Goal: Obtain resource: Download file/media

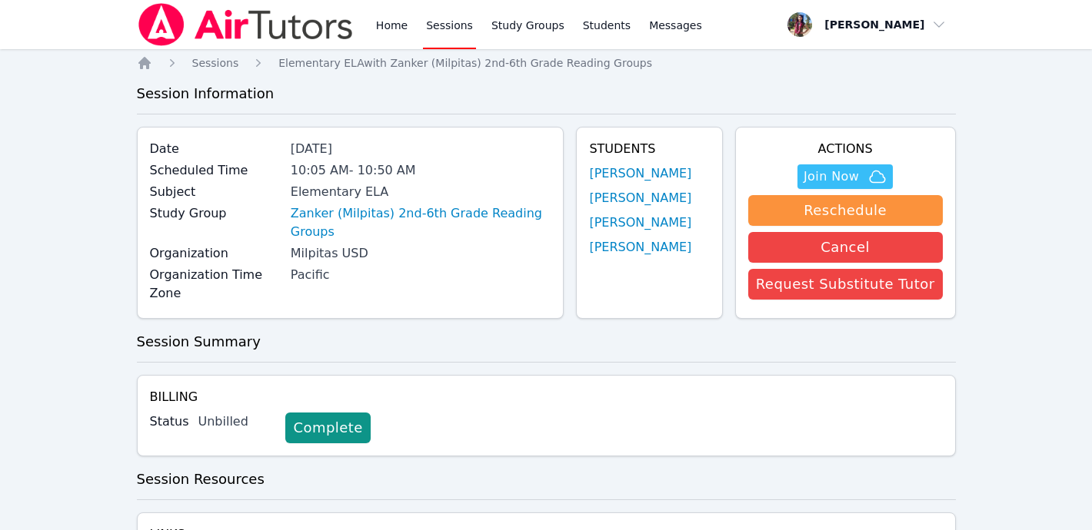
click at [199, 32] on img at bounding box center [246, 24] width 218 height 43
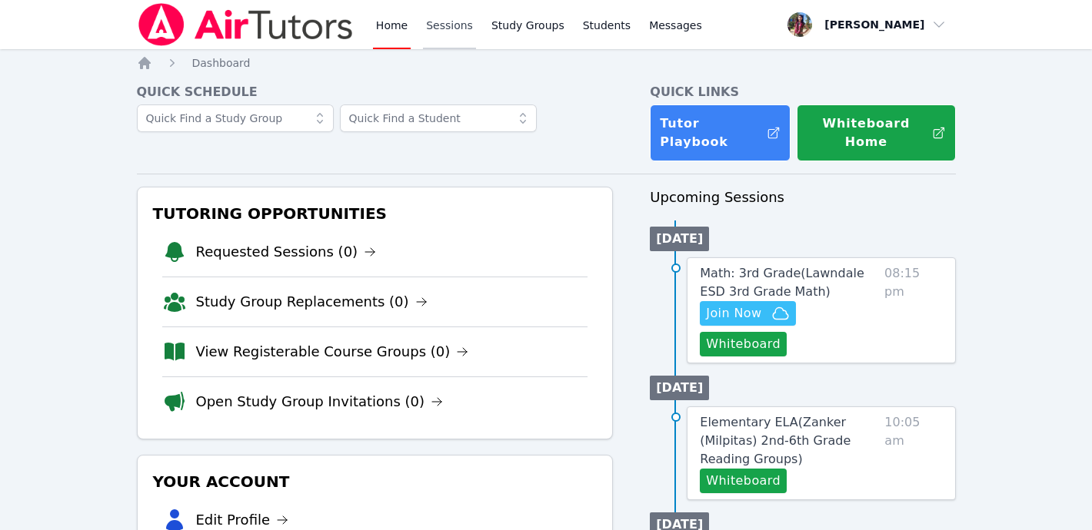
click at [467, 27] on link "Sessions" at bounding box center [449, 24] width 53 height 49
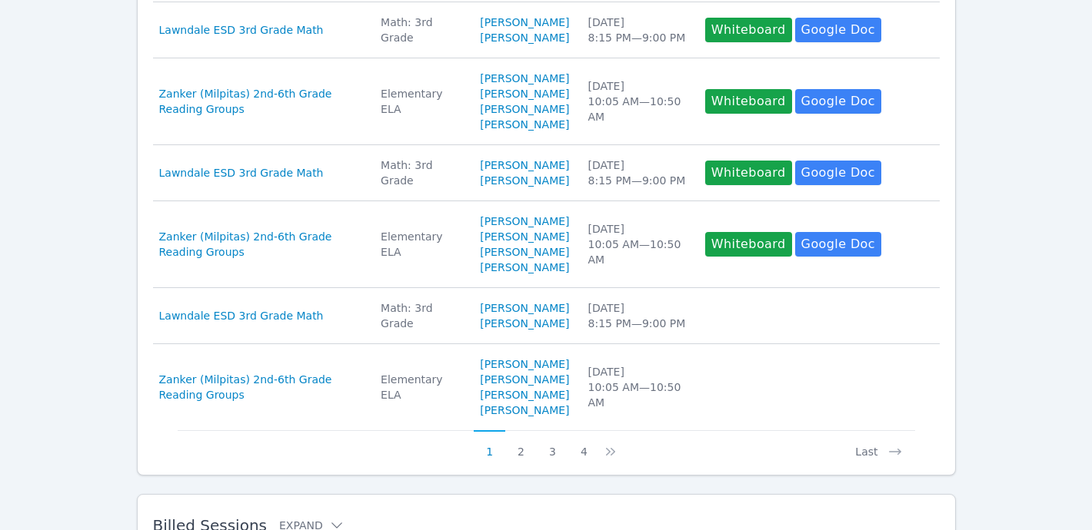
scroll to position [822, 0]
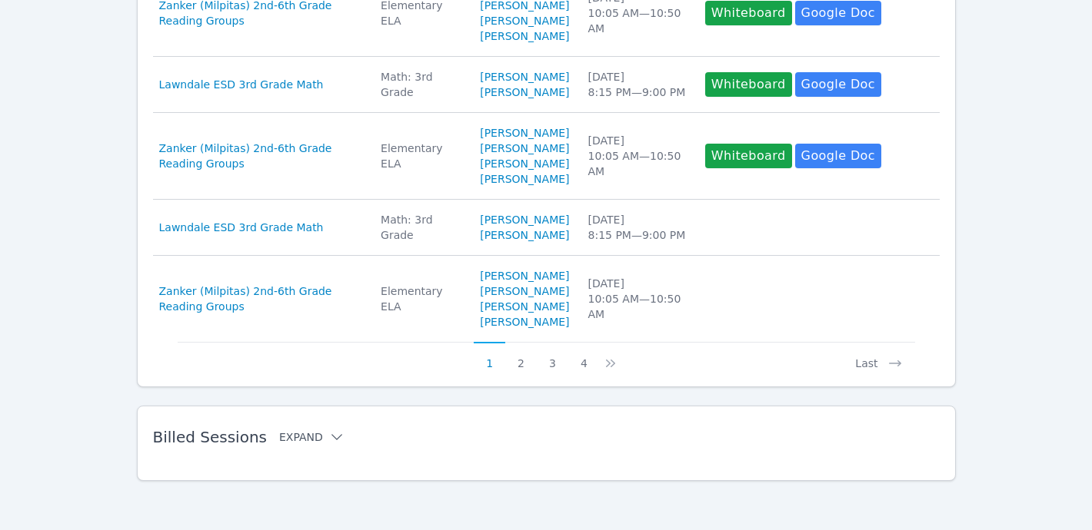
click at [329, 431] on icon at bounding box center [336, 437] width 15 height 15
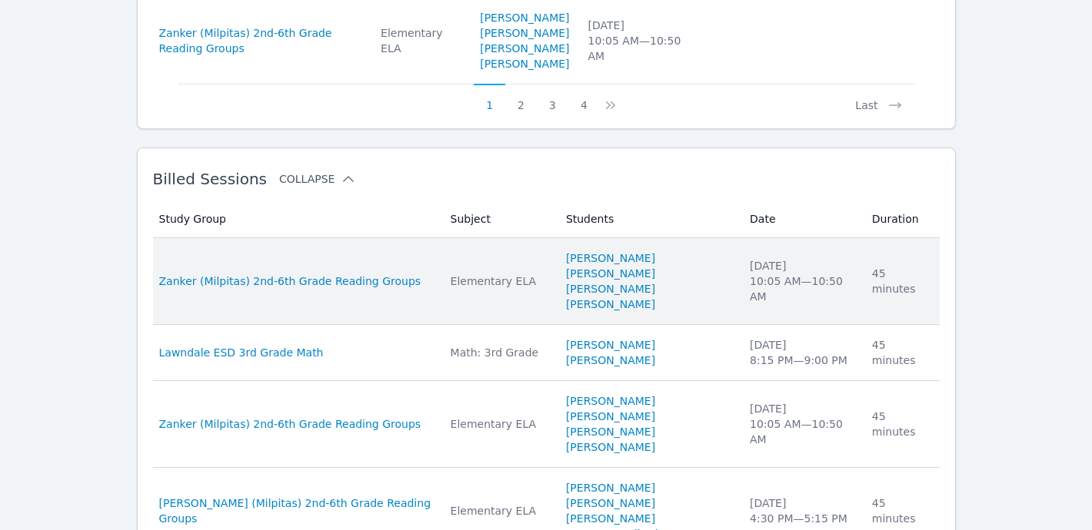
scroll to position [1026, 0]
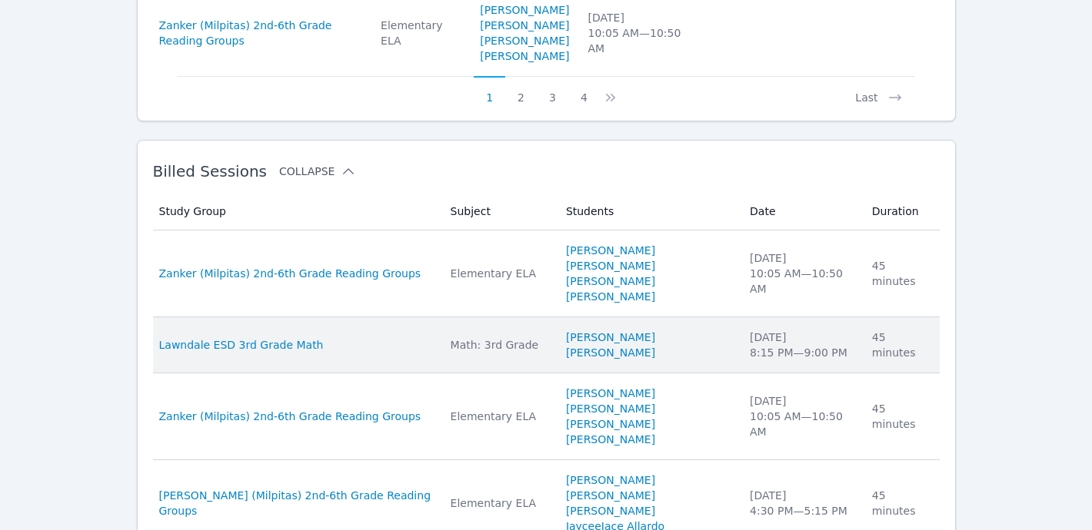
click at [864, 374] on td "Duration 45 minutes" at bounding box center [901, 346] width 77 height 56
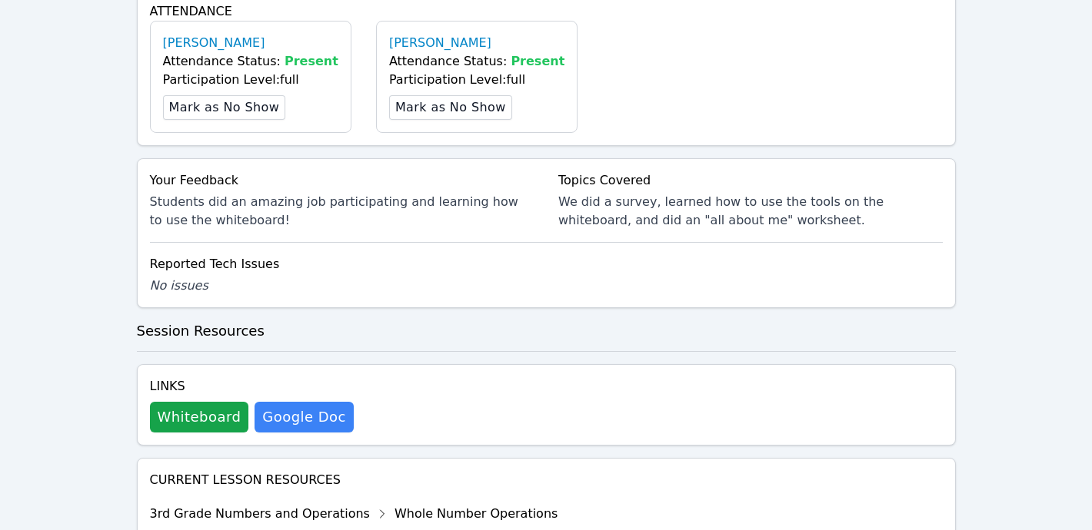
scroll to position [537, 0]
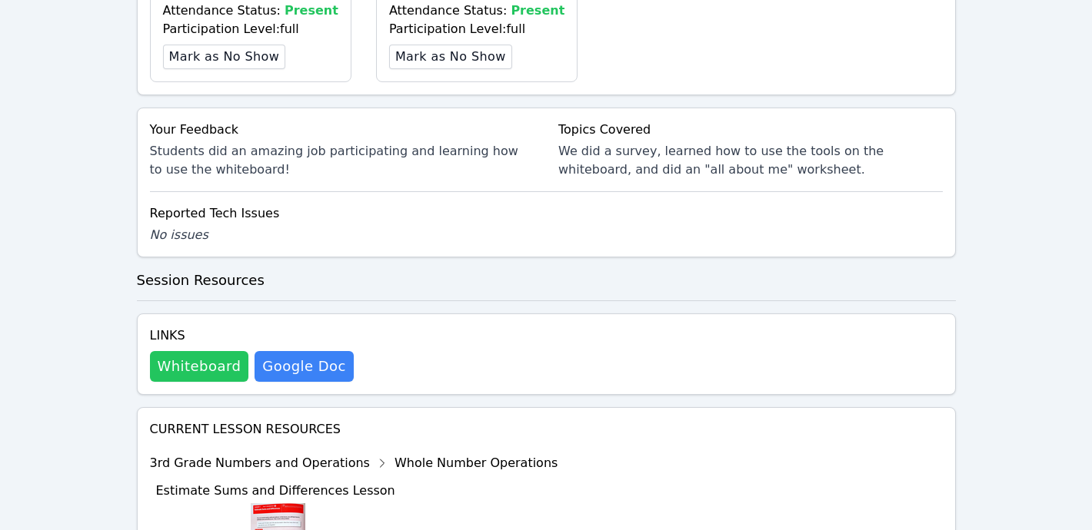
click at [201, 357] on button "Whiteboard" at bounding box center [199, 366] width 99 height 31
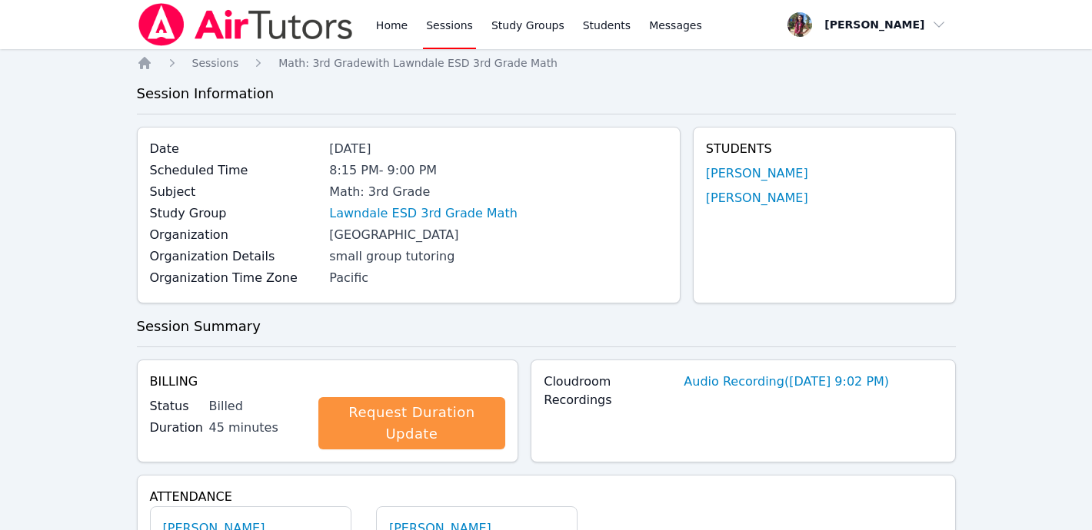
click at [189, 27] on img at bounding box center [246, 24] width 218 height 43
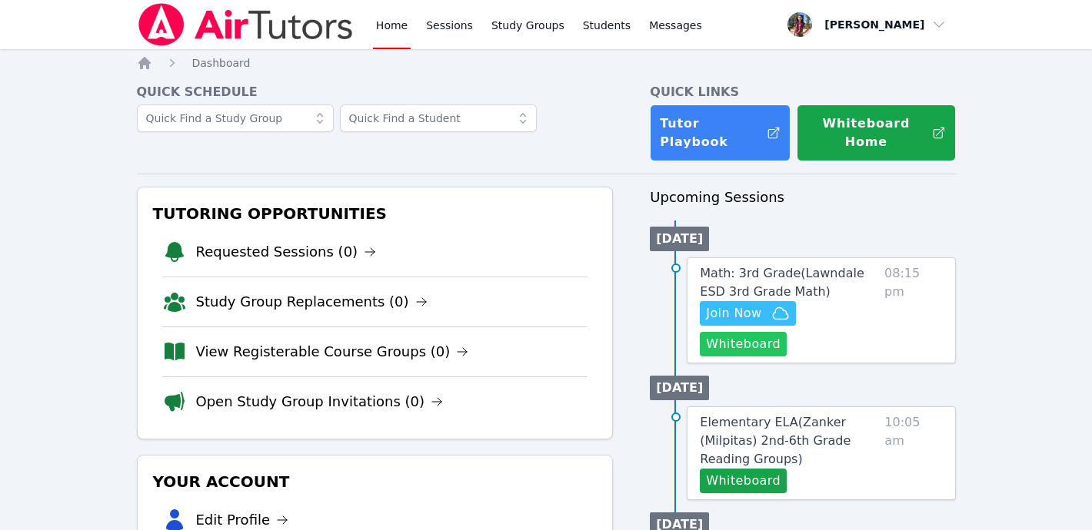
click at [732, 338] on button "Whiteboard" at bounding box center [743, 344] width 87 height 25
click at [452, 30] on link "Sessions" at bounding box center [449, 24] width 53 height 49
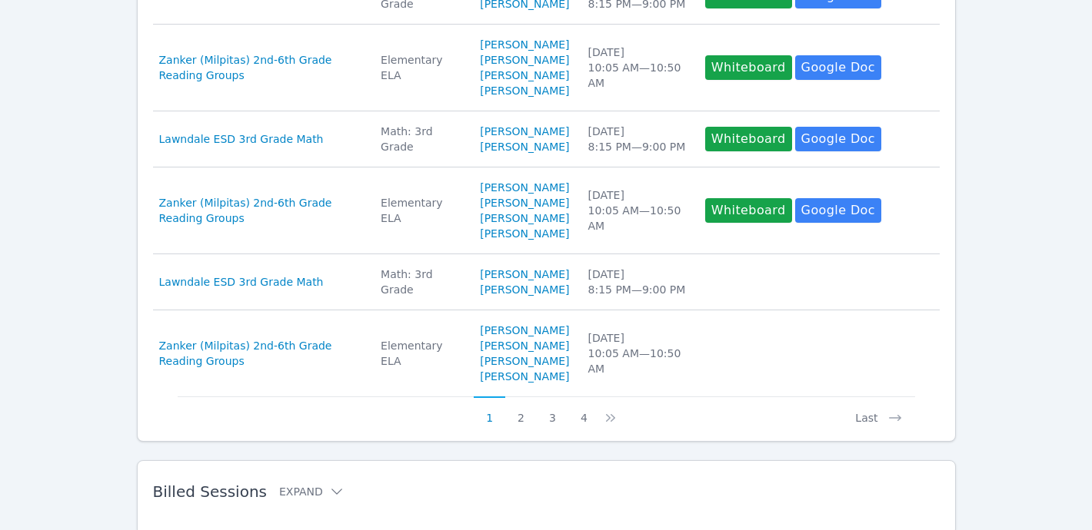
scroll to position [822, 0]
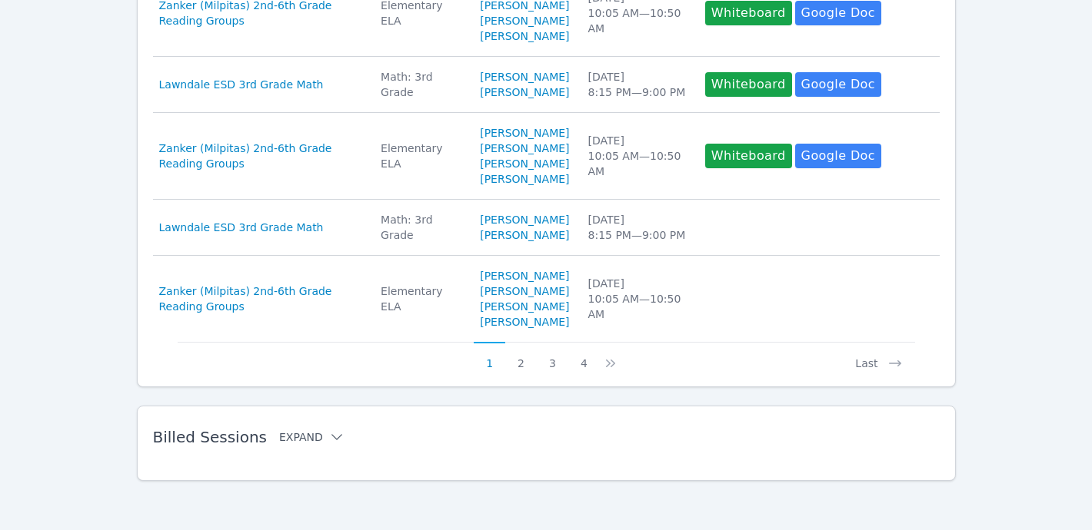
click at [329, 436] on icon at bounding box center [336, 437] width 15 height 15
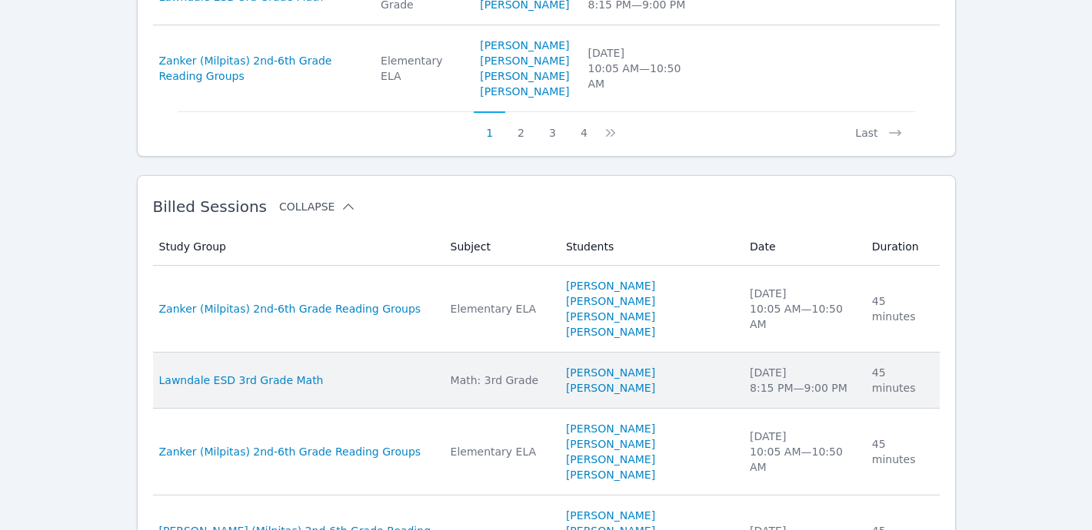
click at [671, 409] on td "Students [PERSON_NAME] [PERSON_NAME]" at bounding box center [649, 381] width 184 height 56
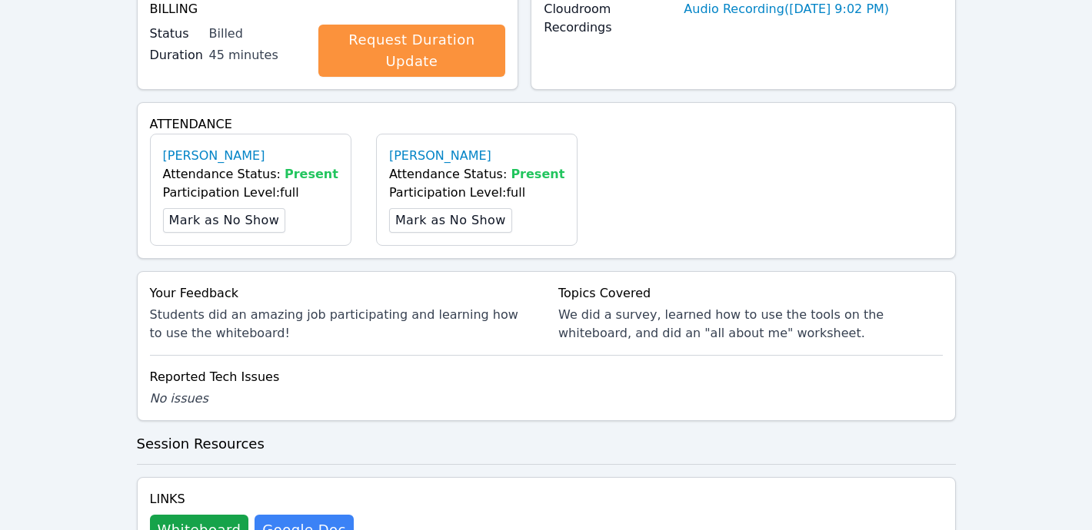
scroll to position [632, 0]
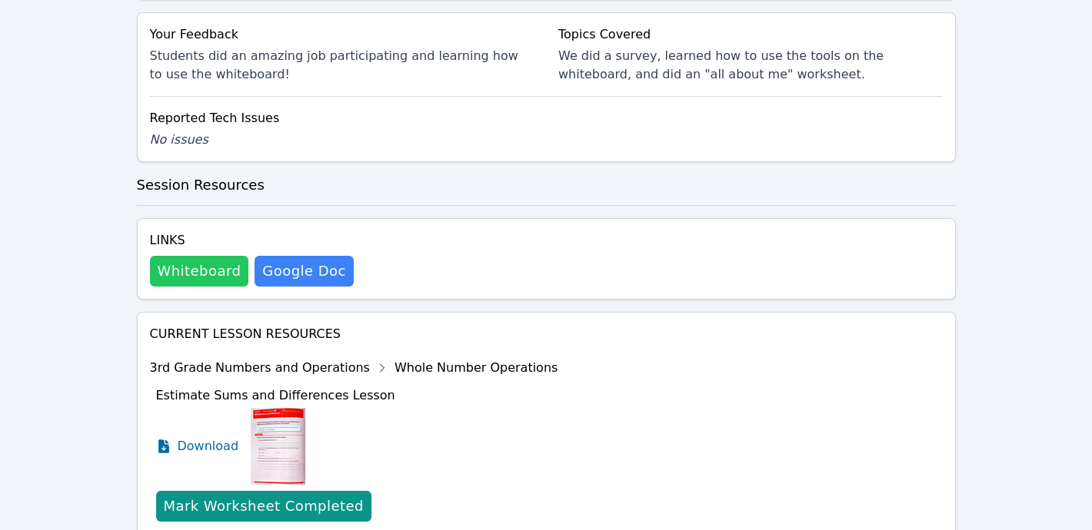
click at [216, 271] on button "Whiteboard" at bounding box center [199, 271] width 99 height 31
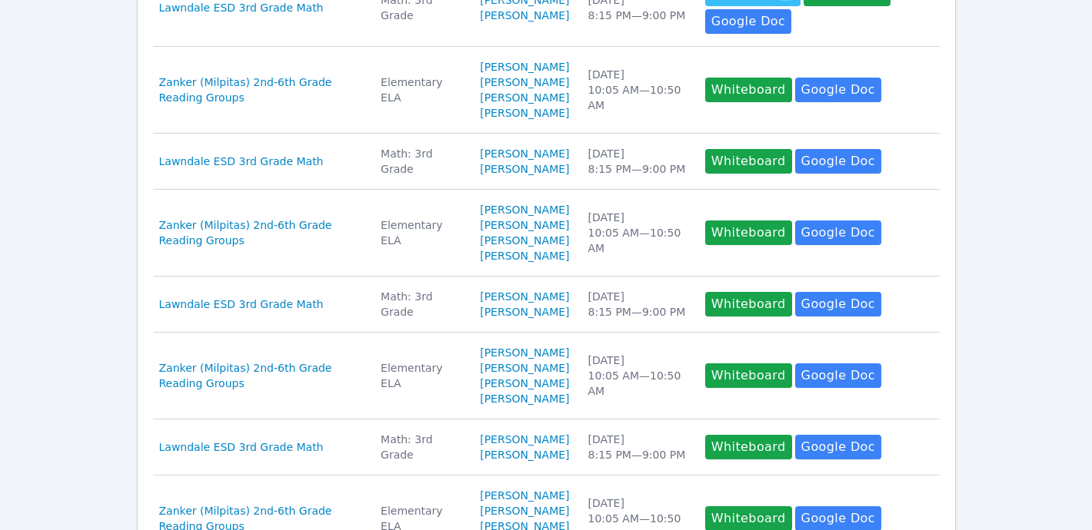
scroll to position [822, 0]
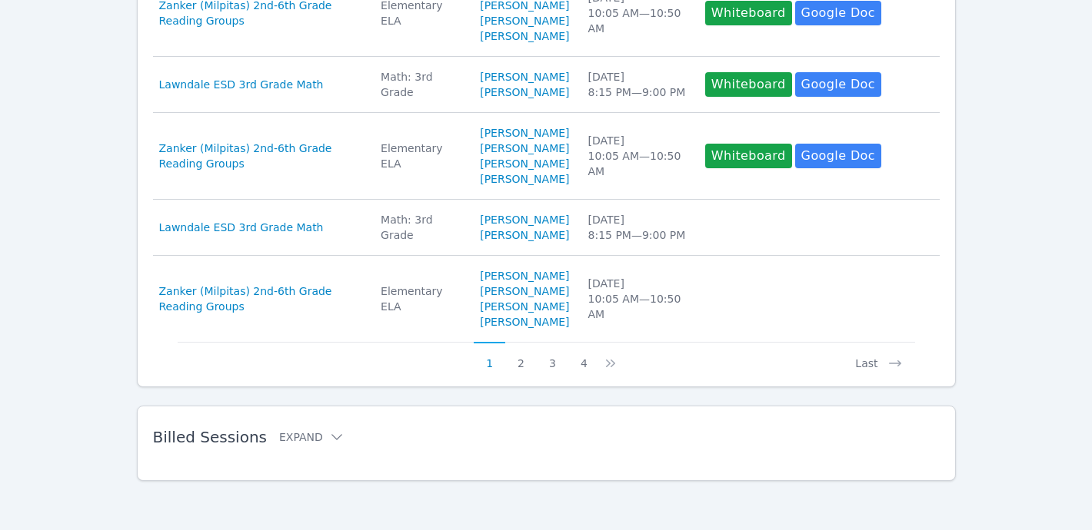
click at [342, 445] on h2 "Billed Sessions Expand" at bounding box center [521, 437] width 737 height 18
click at [329, 434] on icon at bounding box center [336, 437] width 15 height 15
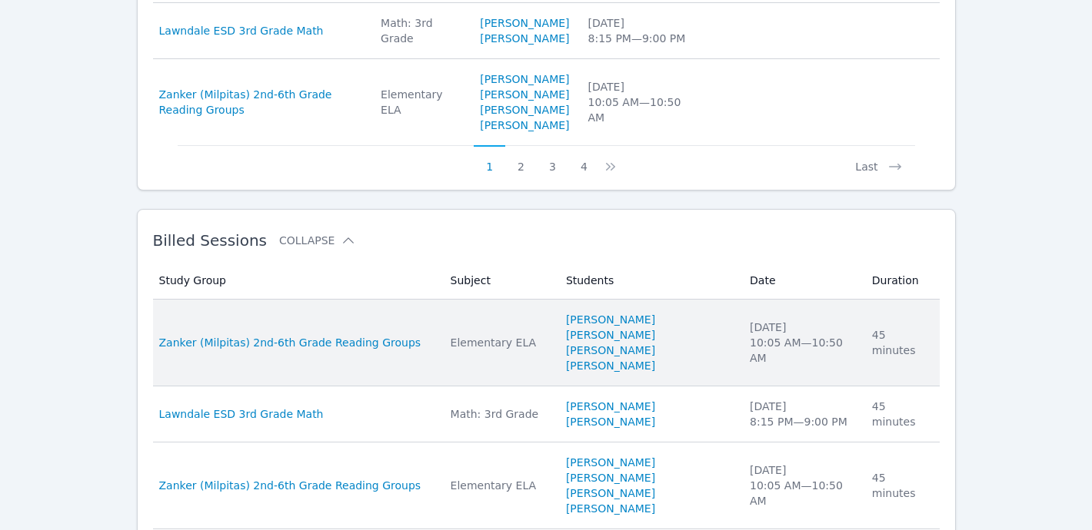
click at [770, 387] on td "Date [DATE] 10:05 AM — 10:50 AM" at bounding box center [801, 343] width 122 height 87
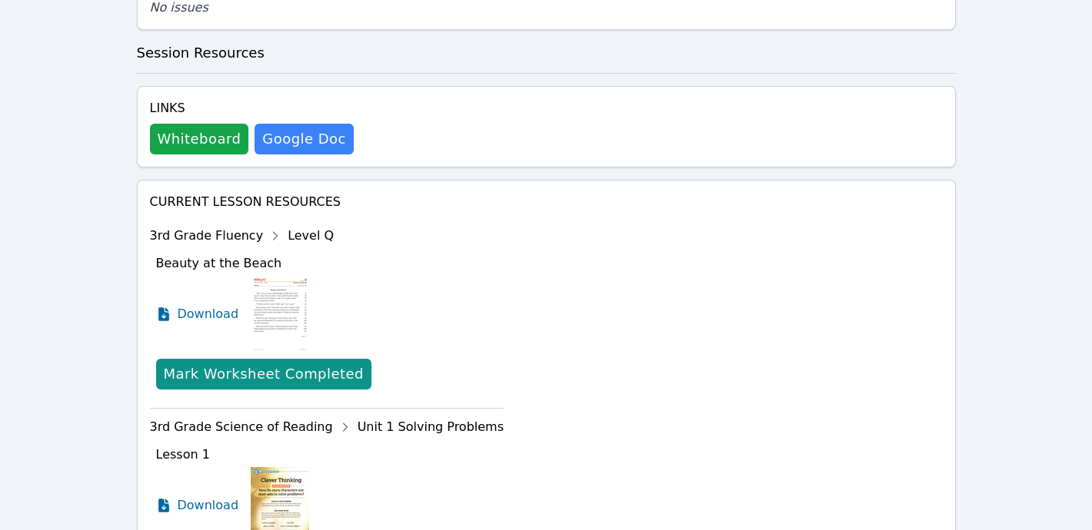
scroll to position [802, 0]
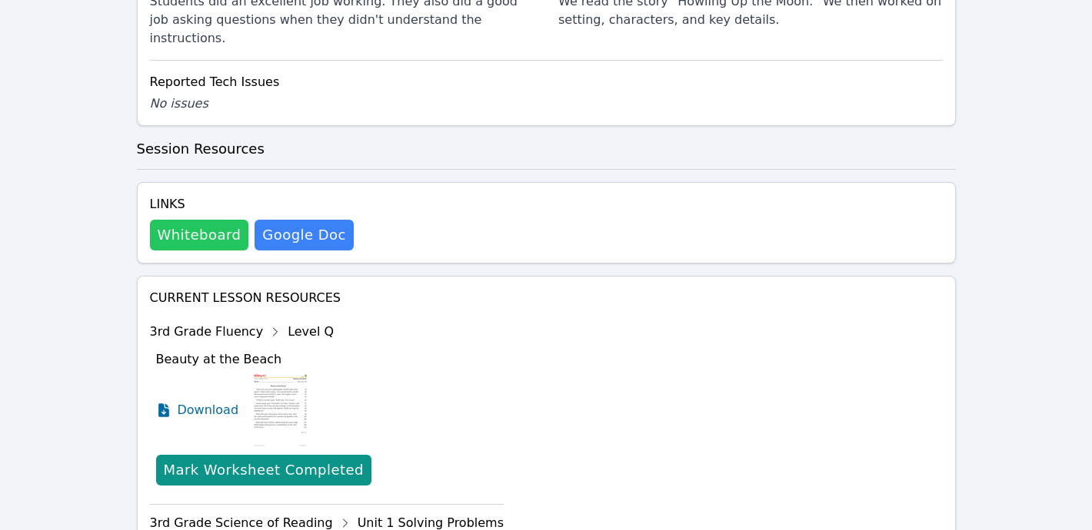
click at [203, 220] on button "Whiteboard" at bounding box center [199, 235] width 99 height 31
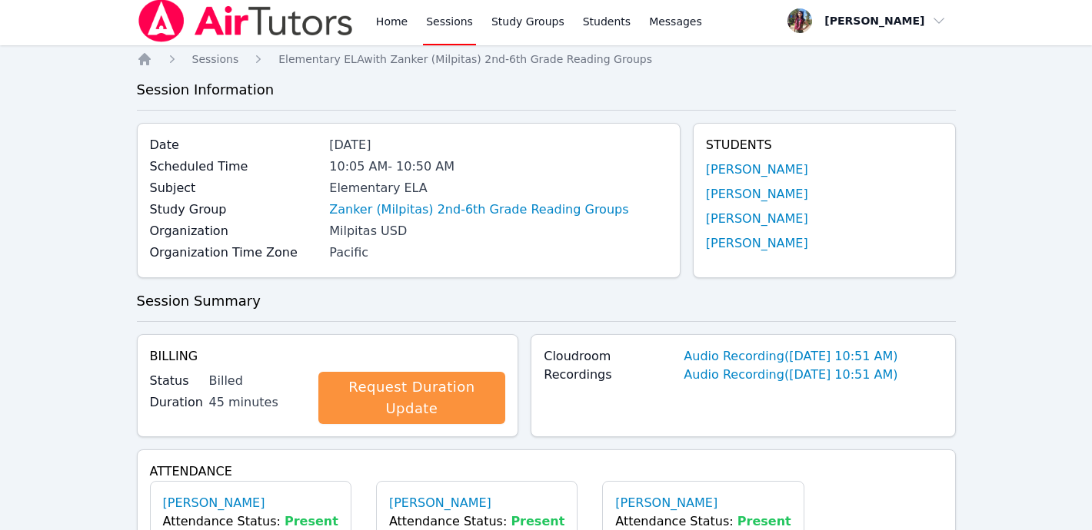
scroll to position [0, 0]
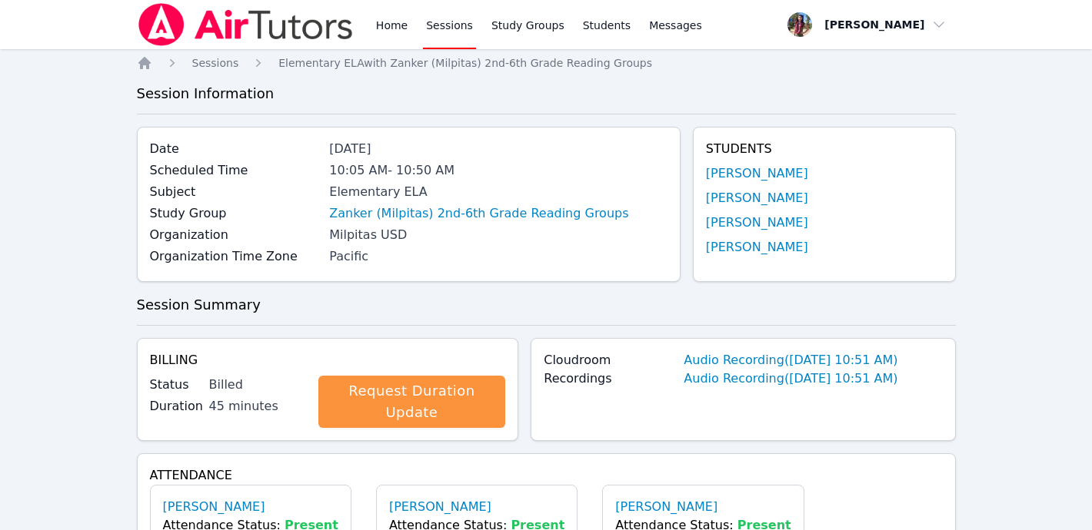
click at [251, 13] on img at bounding box center [246, 24] width 218 height 43
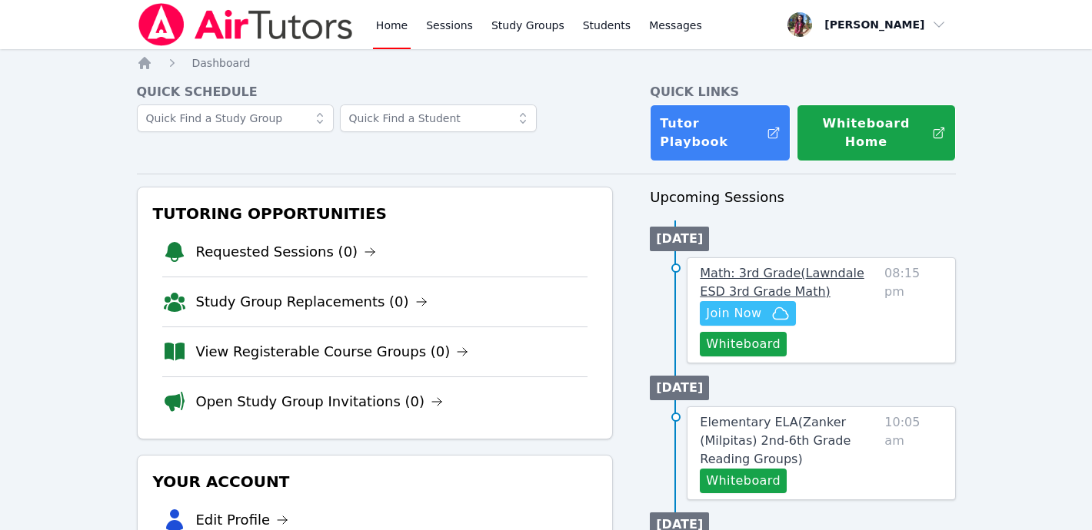
click at [846, 268] on link "Math: 3rd Grade ( Lawndale ESD 3rd Grade Math )" at bounding box center [789, 282] width 178 height 37
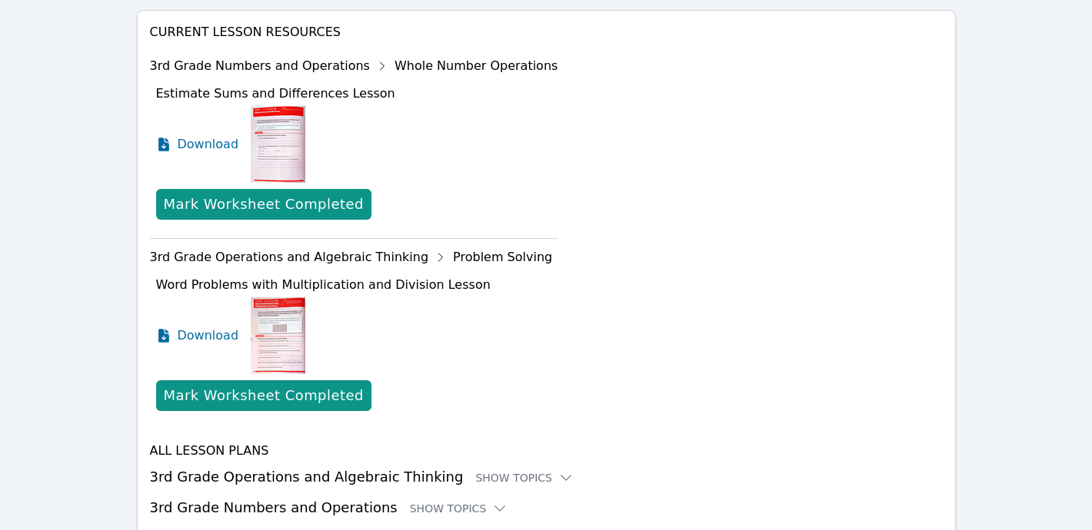
scroll to position [629, 0]
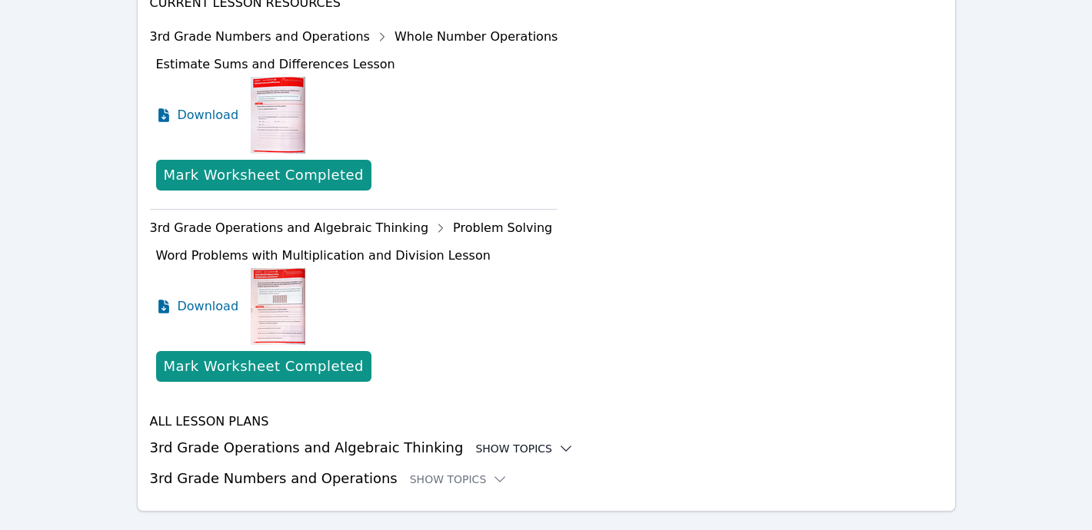
click at [558, 441] on icon at bounding box center [565, 448] width 15 height 15
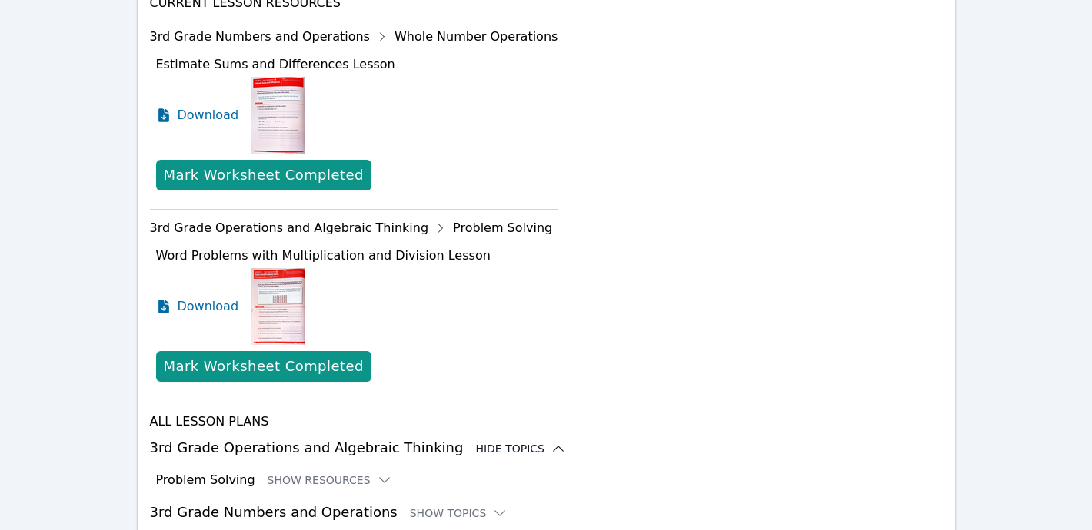
scroll to position [675, 0]
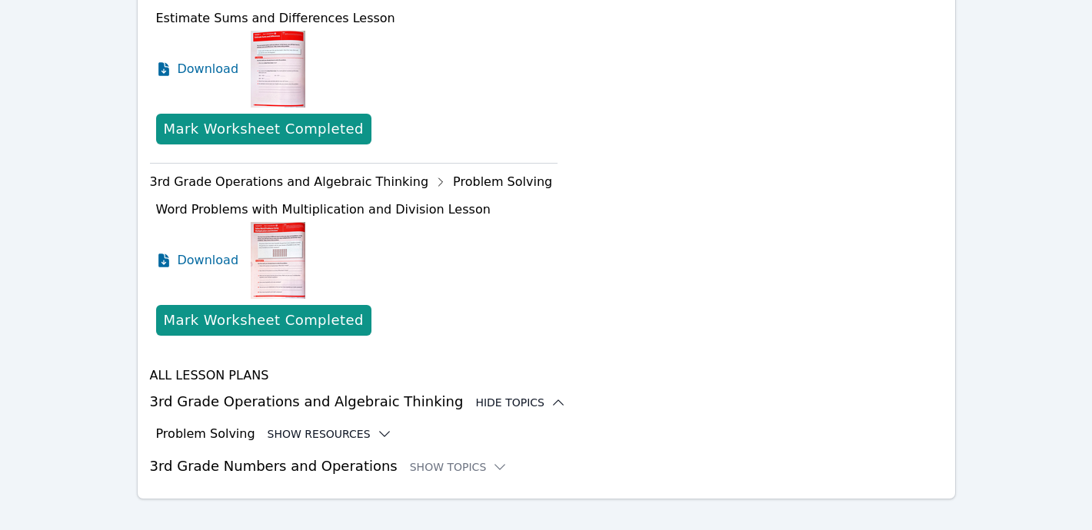
click at [354, 427] on button "Show Resources" at bounding box center [330, 434] width 125 height 15
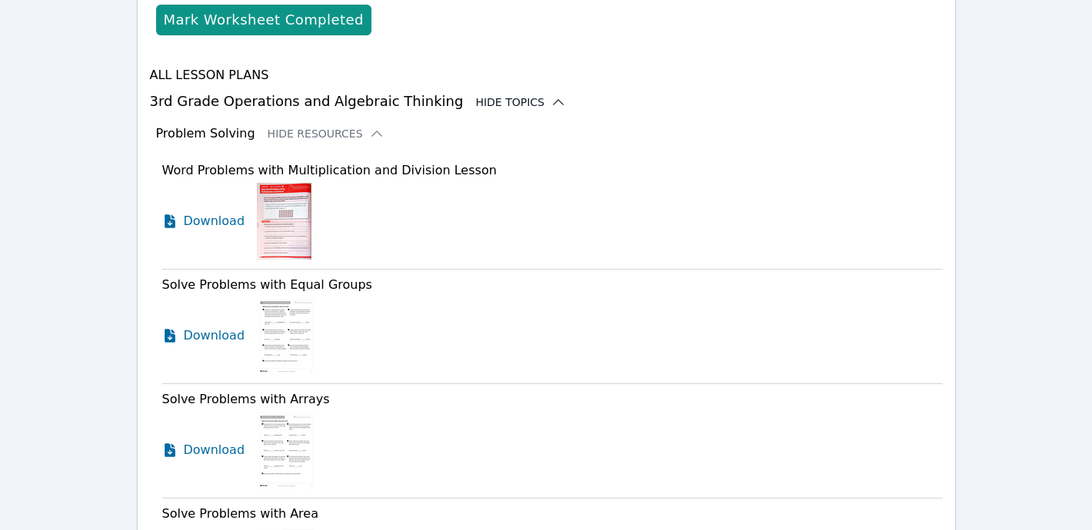
scroll to position [980, 0]
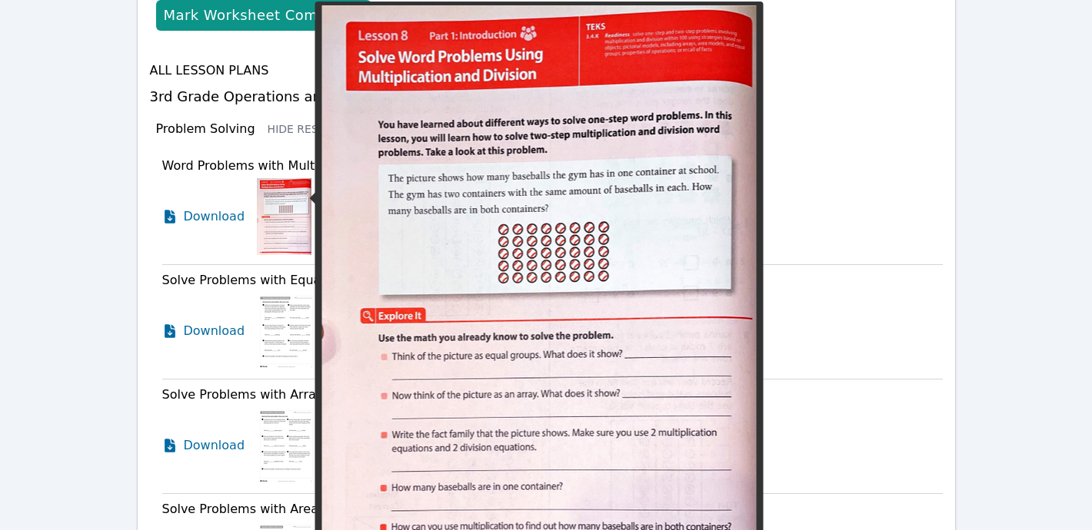
click at [279, 206] on img at bounding box center [284, 216] width 55 height 77
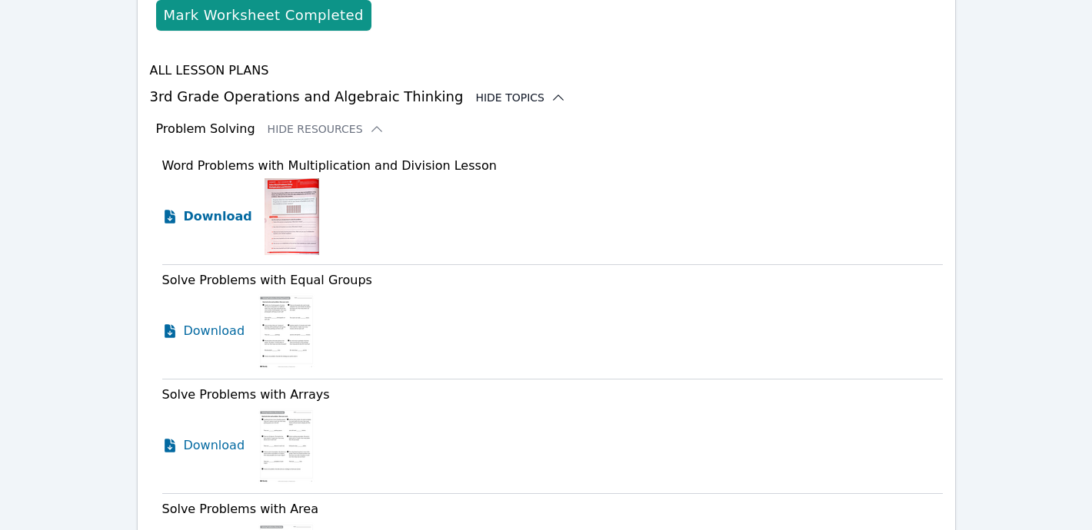
click at [223, 208] on span "Download" at bounding box center [218, 217] width 68 height 18
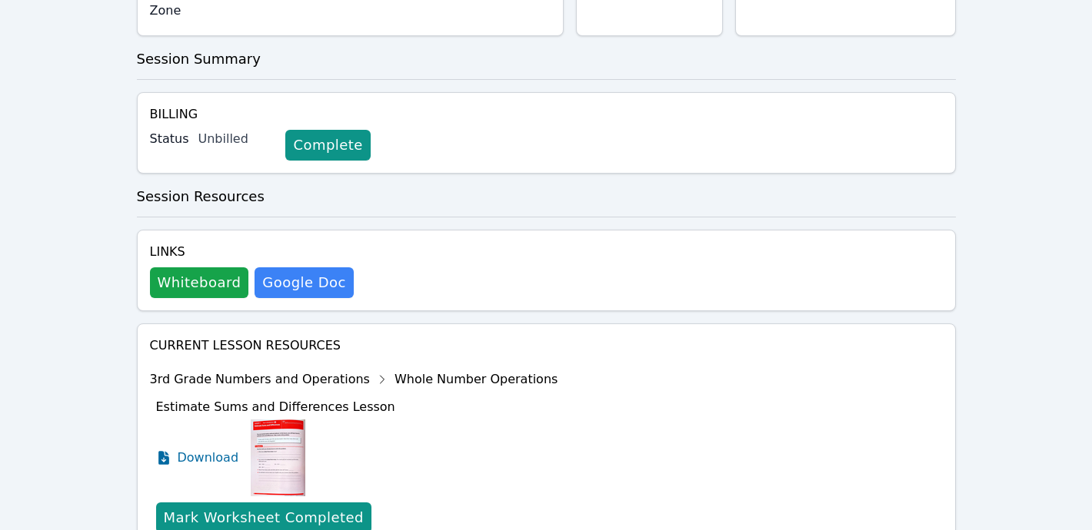
scroll to position [0, 0]
